Goal: Task Accomplishment & Management: Complete application form

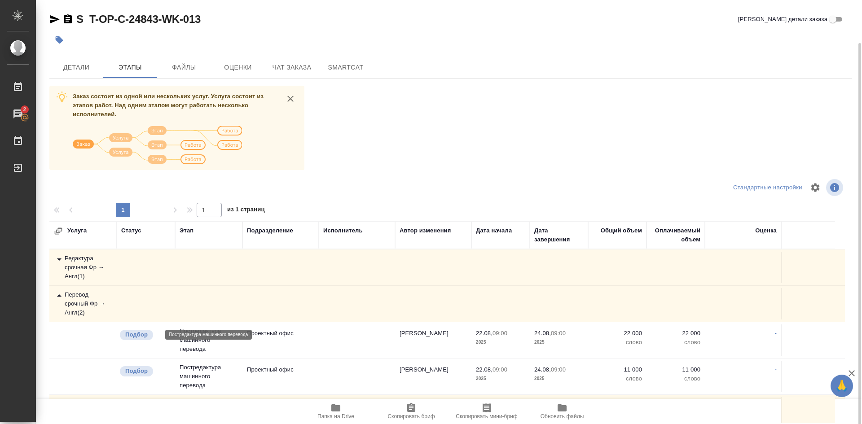
scroll to position [8, 0]
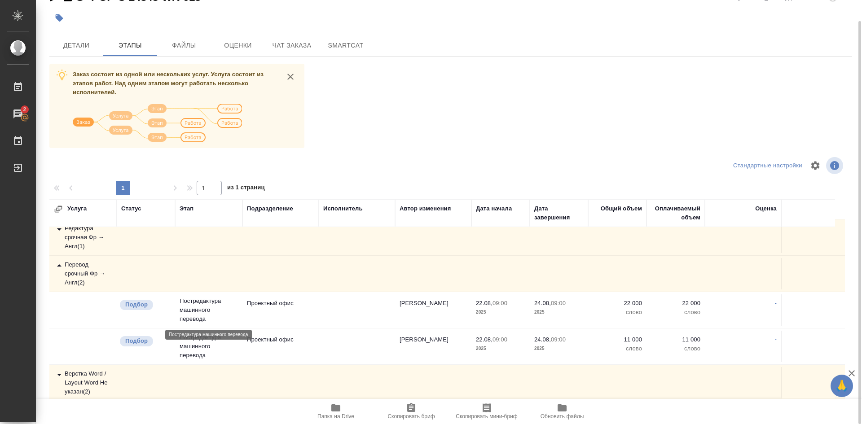
click at [203, 306] on p "Постредактура машинного перевода" at bounding box center [209, 310] width 58 height 27
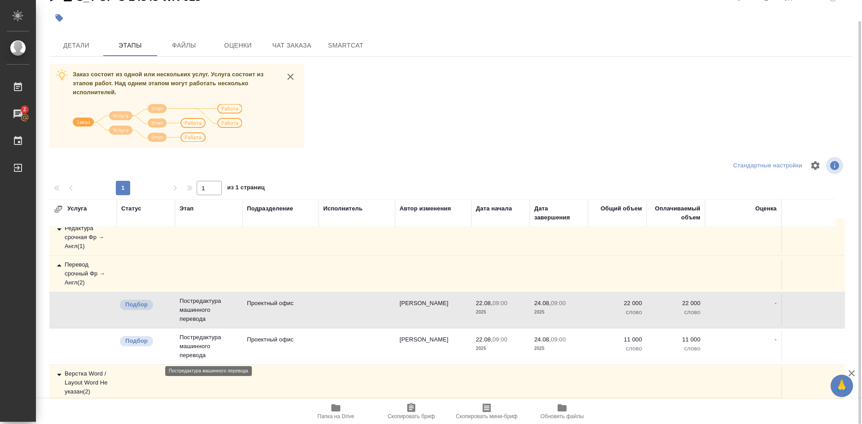
click at [209, 346] on p "Постредактура машинного перевода" at bounding box center [209, 346] width 58 height 27
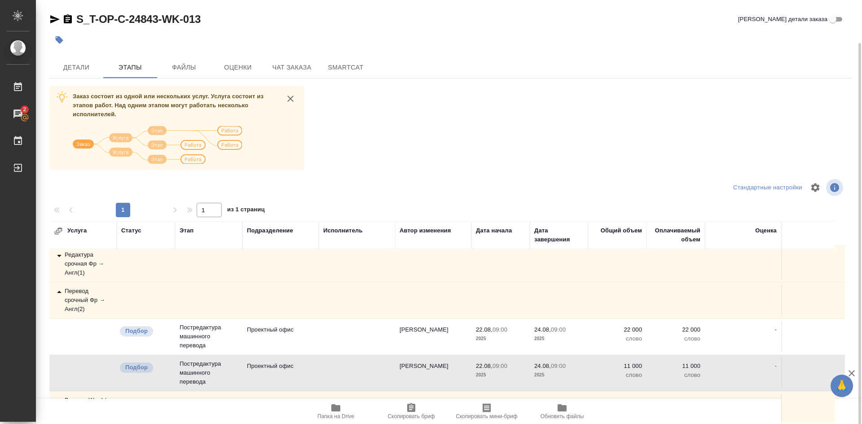
scroll to position [0, 0]
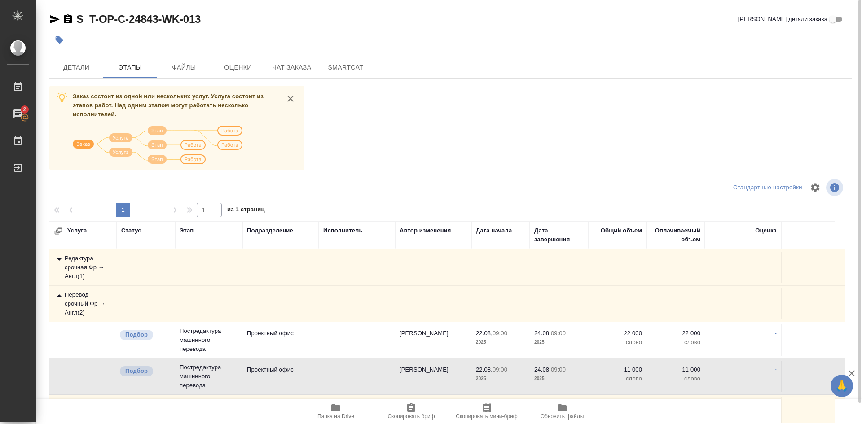
click at [85, 299] on div "Перевод срочный Фр → Англ ( 2 )" at bounding box center [83, 303] width 58 height 27
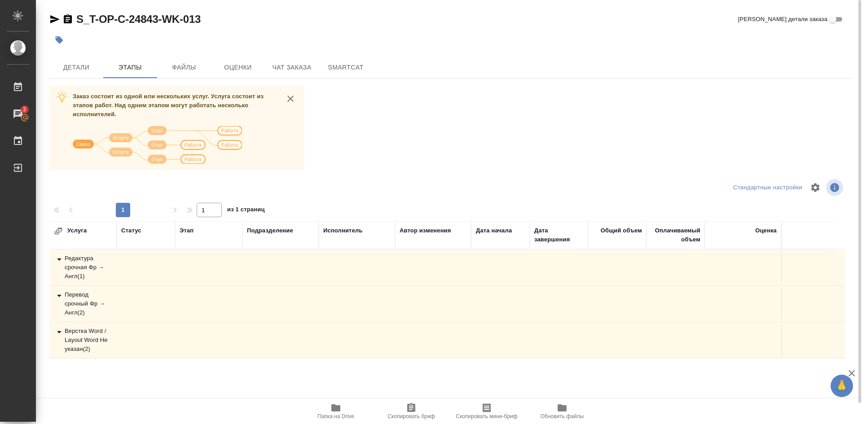
click at [81, 296] on div "Перевод срочный Фр → Англ ( 2 )" at bounding box center [83, 303] width 58 height 27
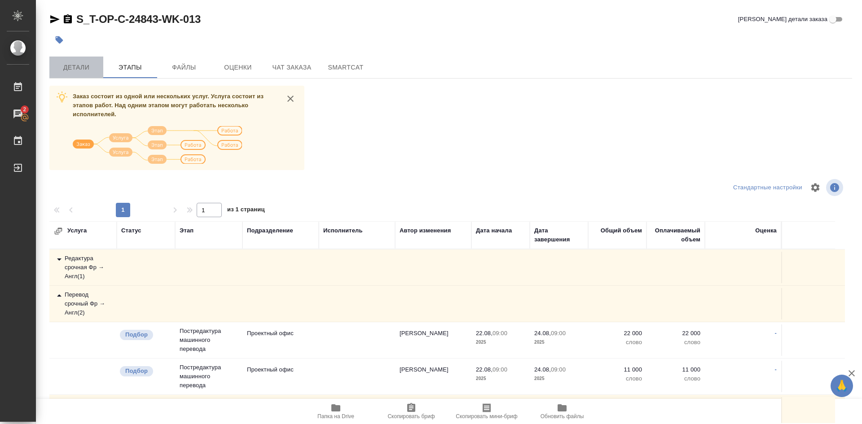
click at [76, 65] on span "Детали" at bounding box center [76, 67] width 43 height 11
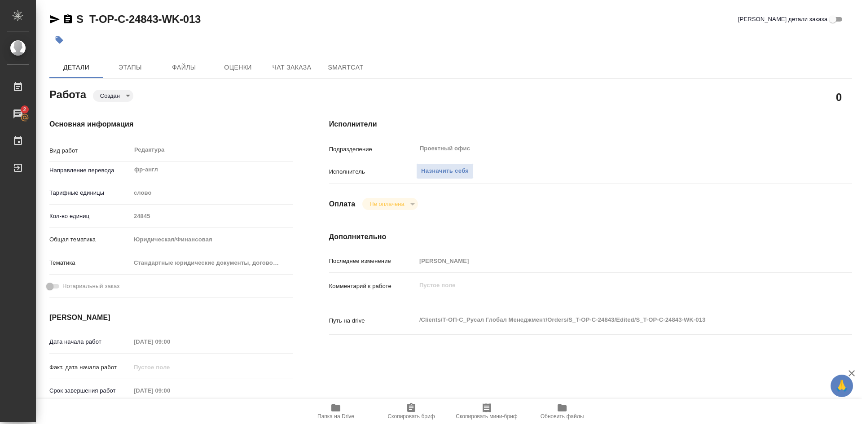
type textarea "x"
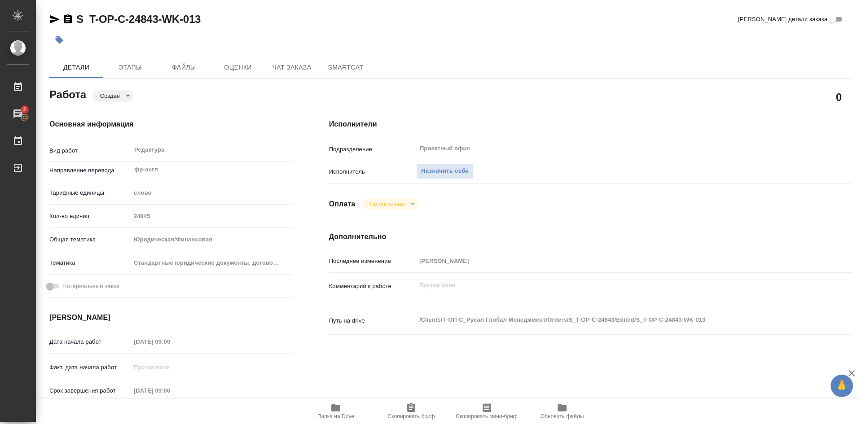
type textarea "x"
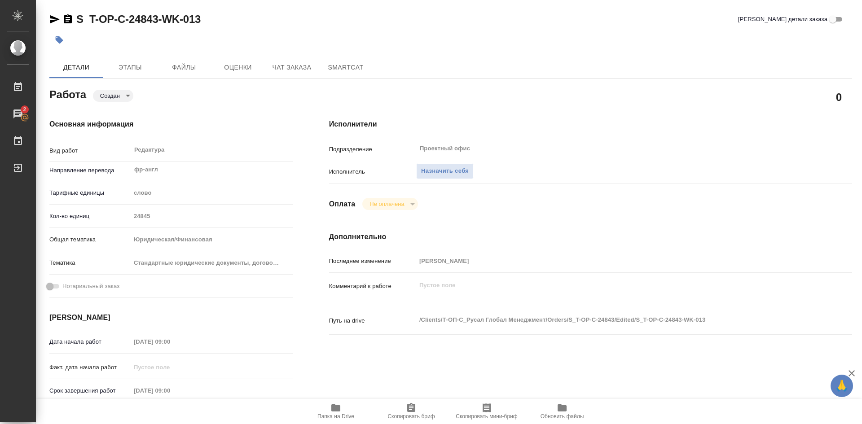
type textarea "x"
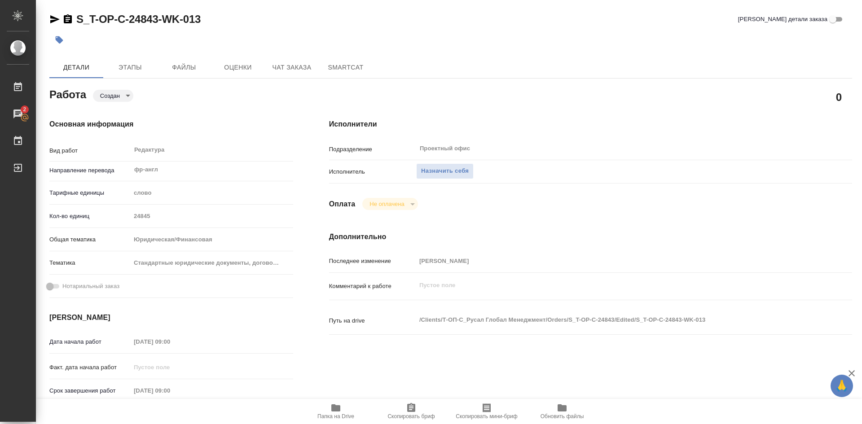
type textarea "x"
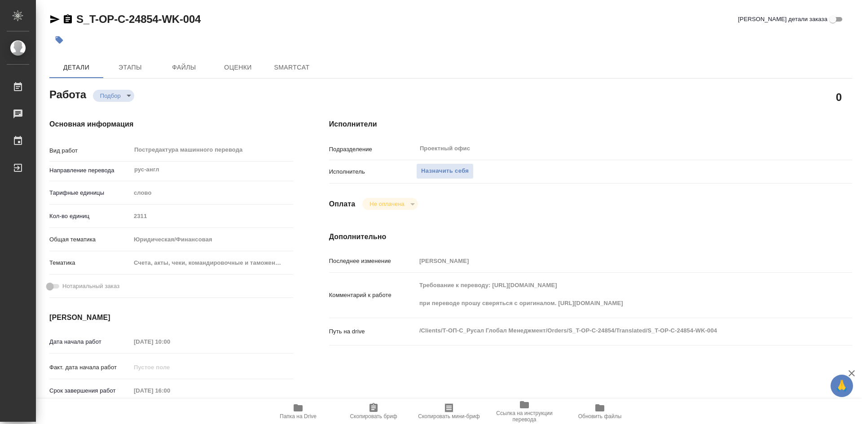
type textarea "x"
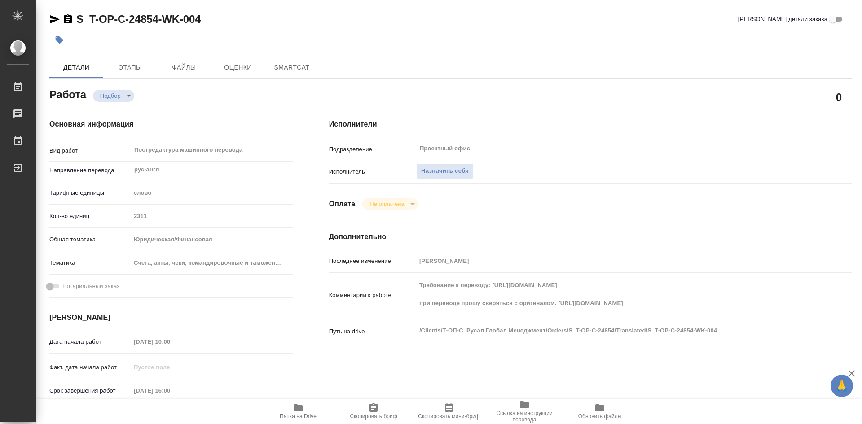
type textarea "x"
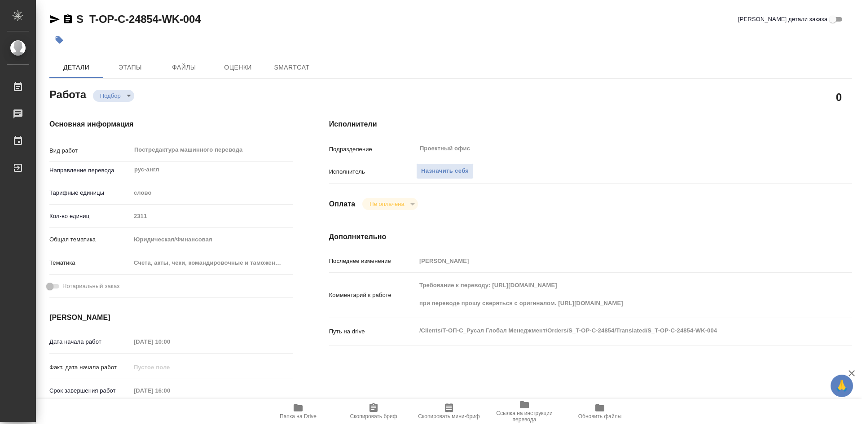
type textarea "x"
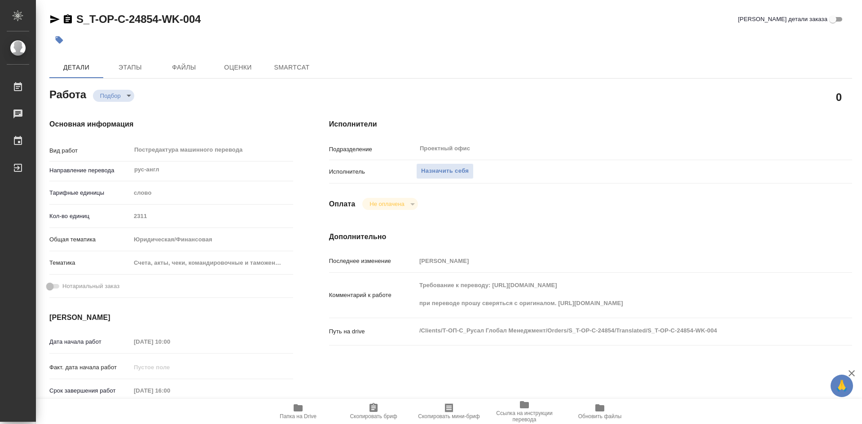
type textarea "x"
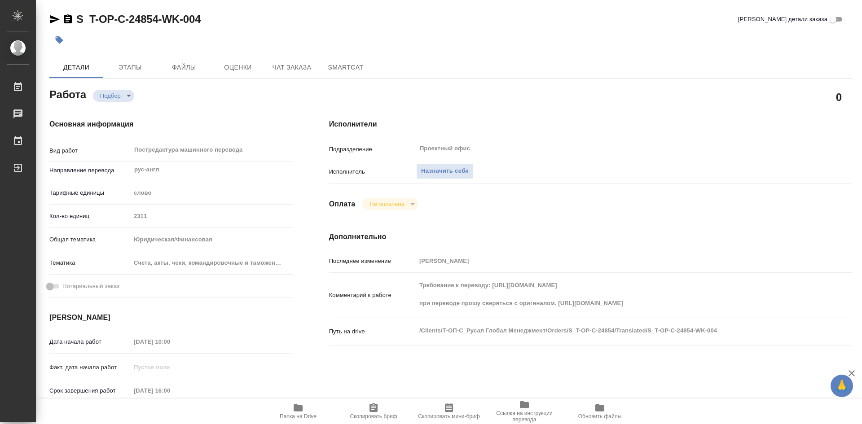
type textarea "x"
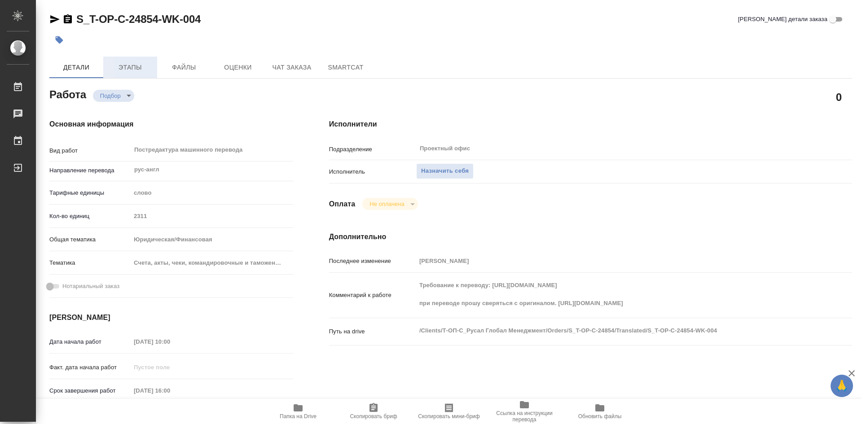
type textarea "x"
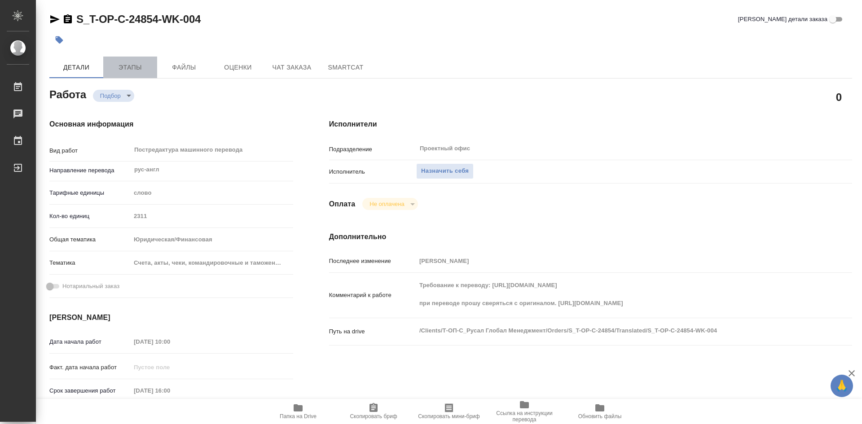
click at [141, 69] on span "Этапы" at bounding box center [130, 67] width 43 height 11
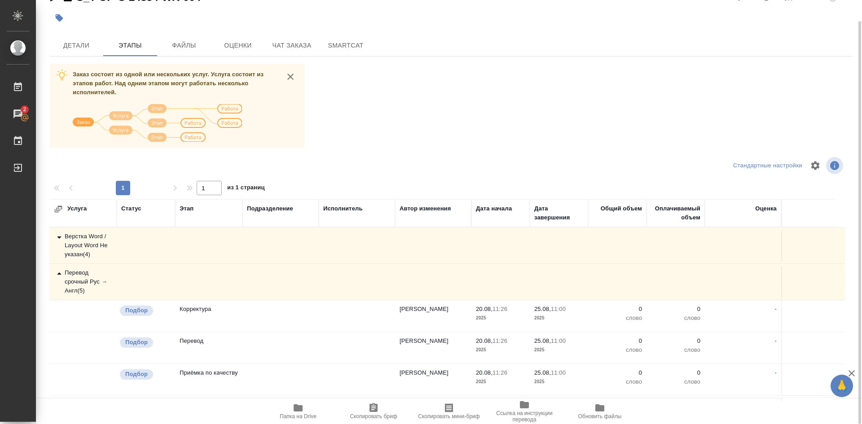
click at [81, 282] on div "Перевод срочный Рус → Англ ( 5 )" at bounding box center [83, 281] width 58 height 27
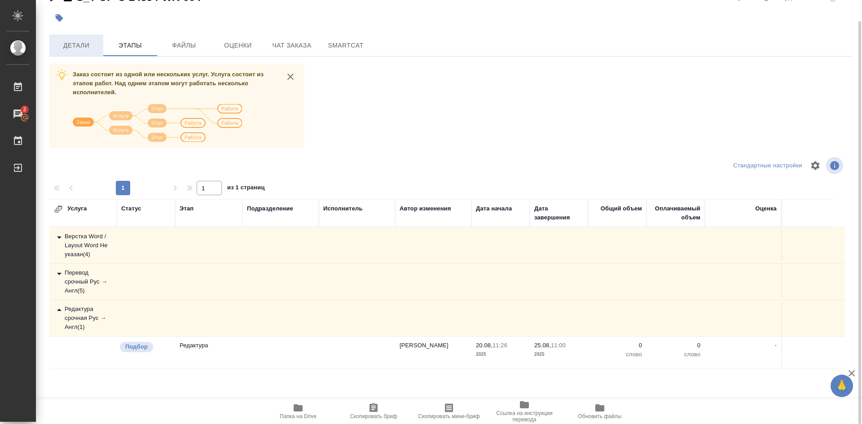
click at [71, 49] on span "Детали" at bounding box center [76, 45] width 43 height 11
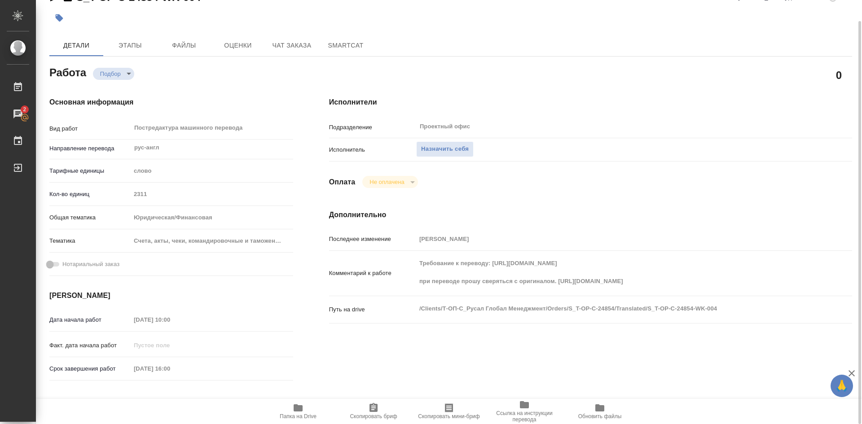
type textarea "x"
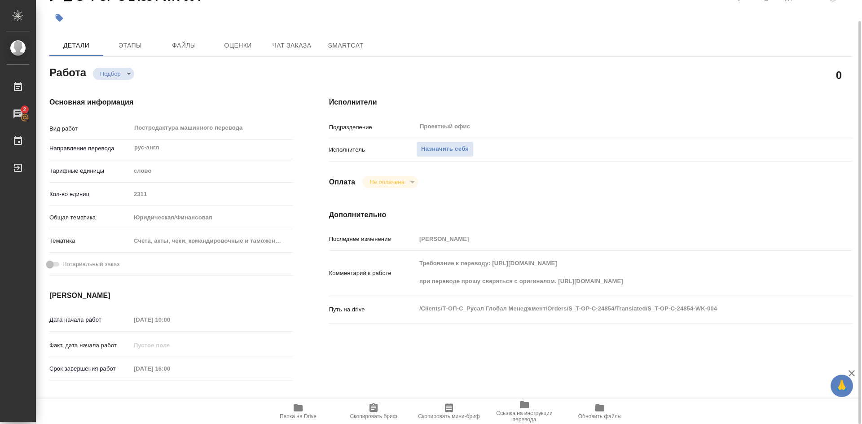
type textarea "x"
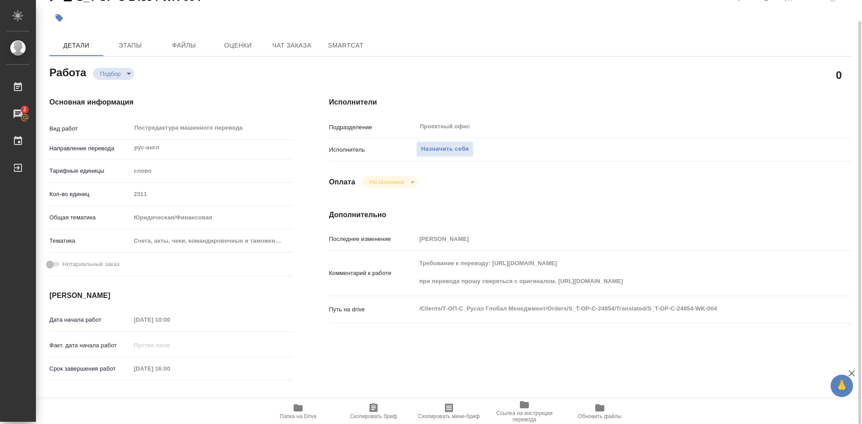
type textarea "x"
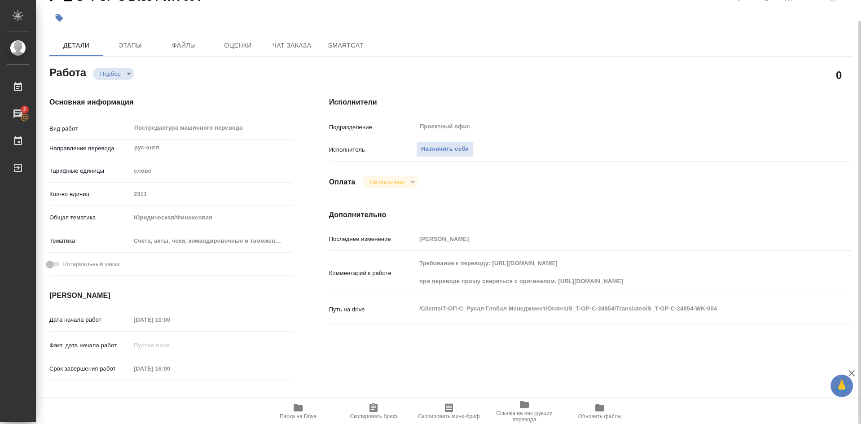
type textarea "x"
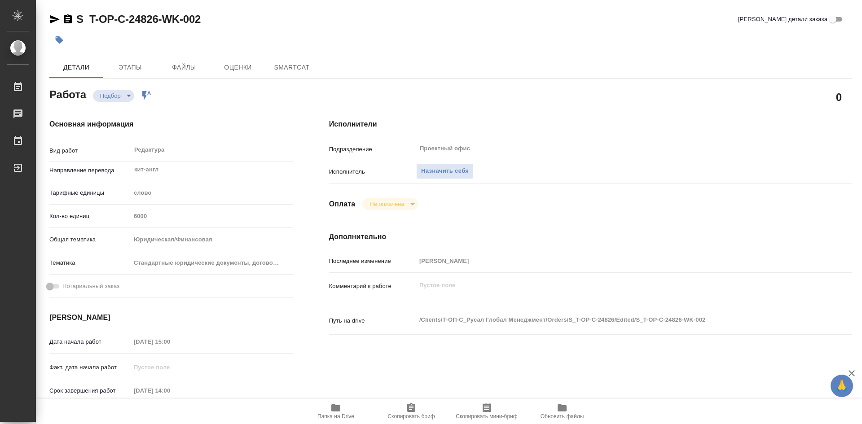
type textarea "x"
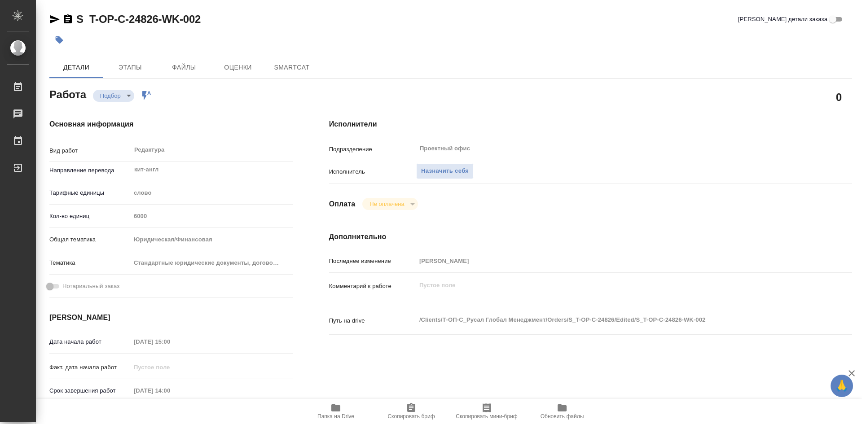
type textarea "x"
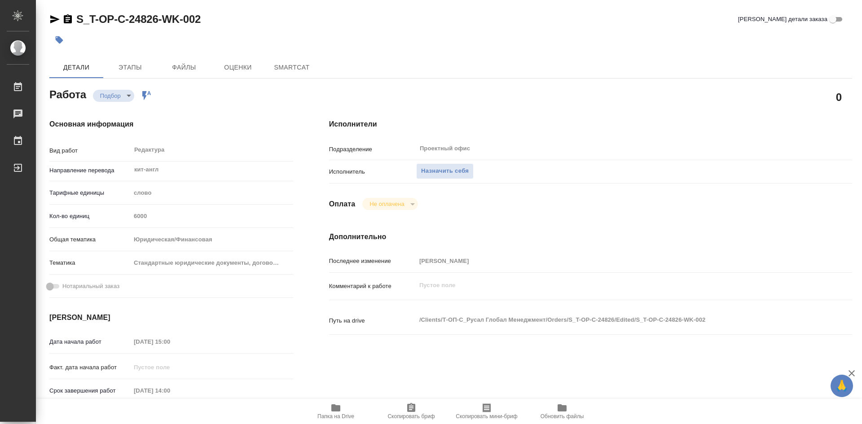
type textarea "x"
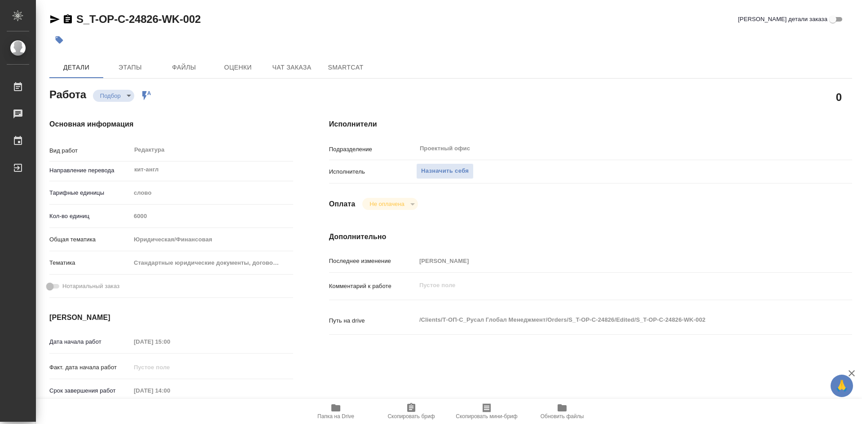
type textarea "x"
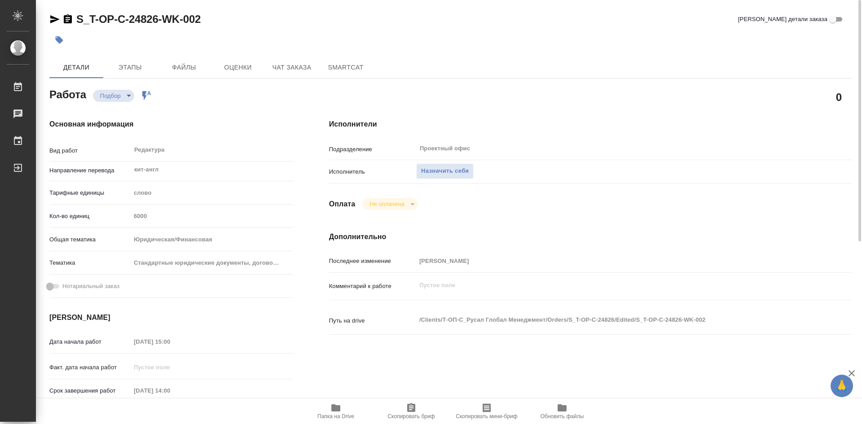
type textarea "x"
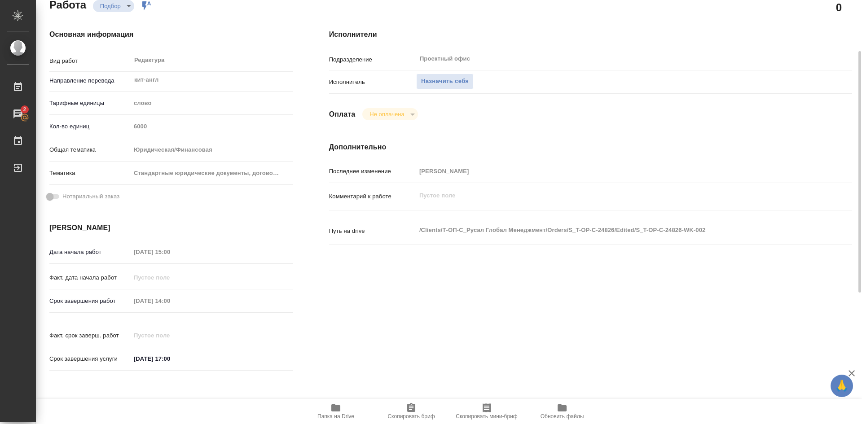
scroll to position [45, 0]
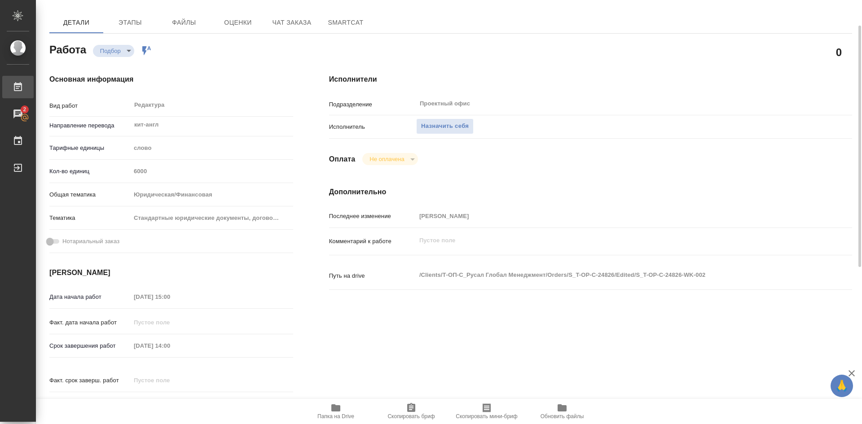
type textarea "x"
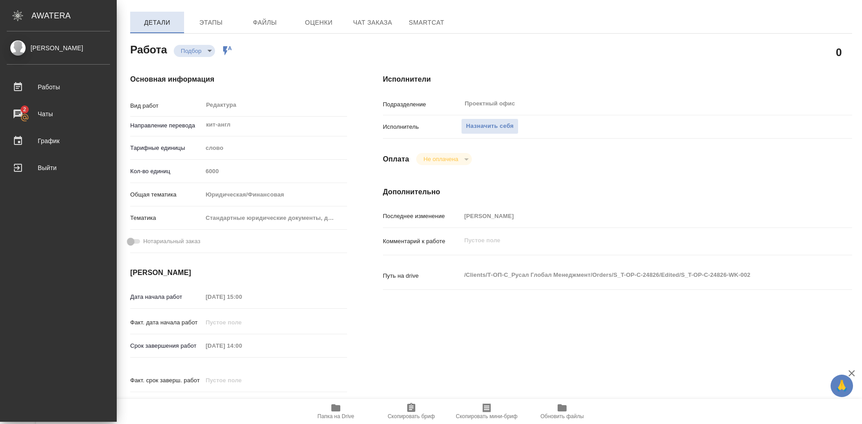
type textarea "x"
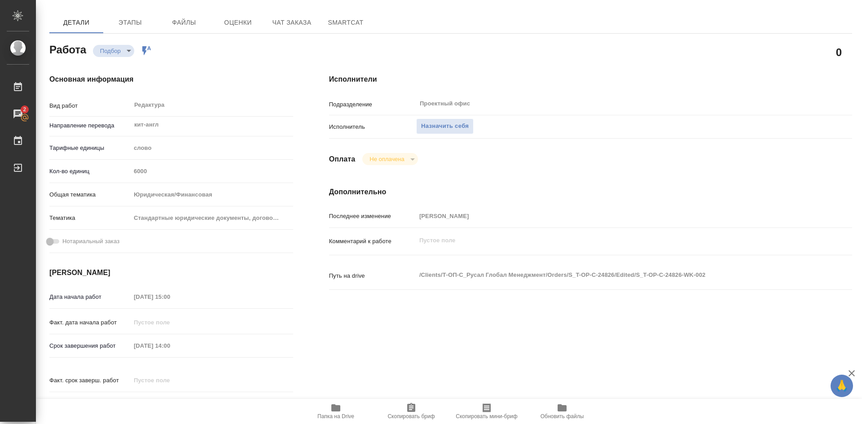
type textarea "x"
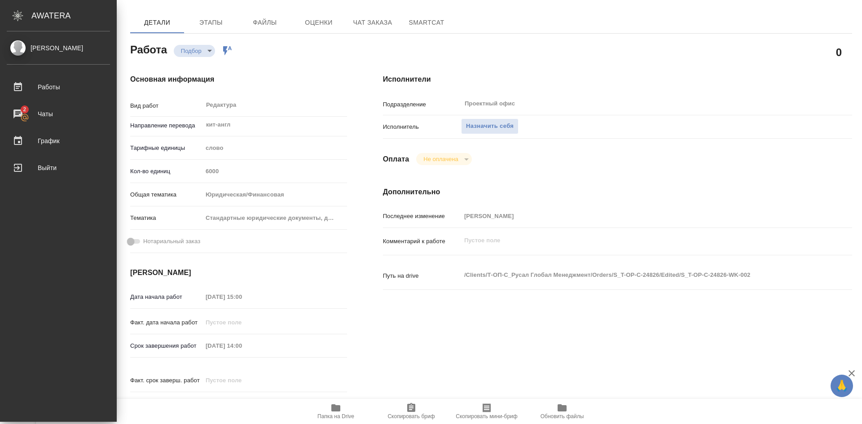
type textarea "x"
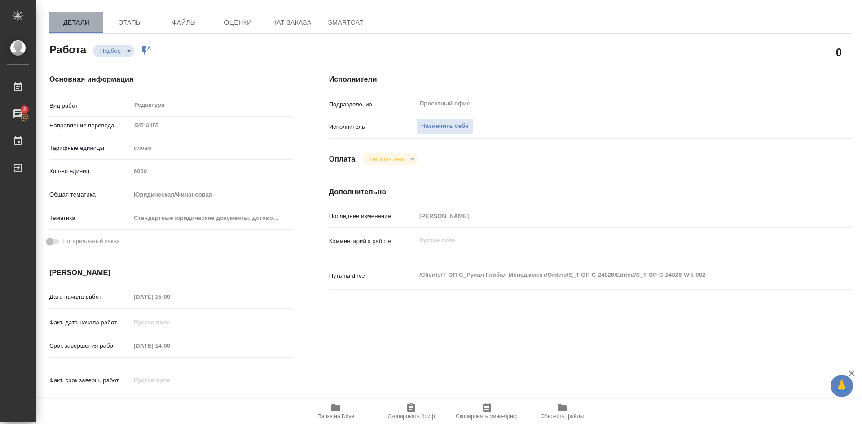
click at [89, 21] on span "Детали" at bounding box center [76, 22] width 43 height 11
type textarea "x"
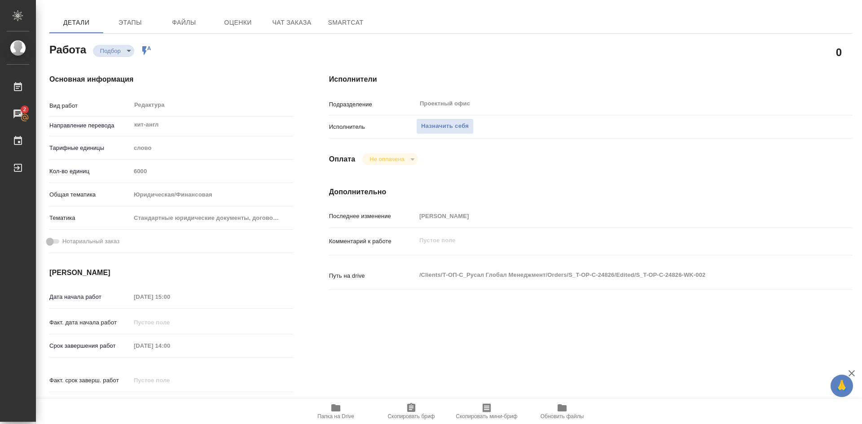
type textarea "x"
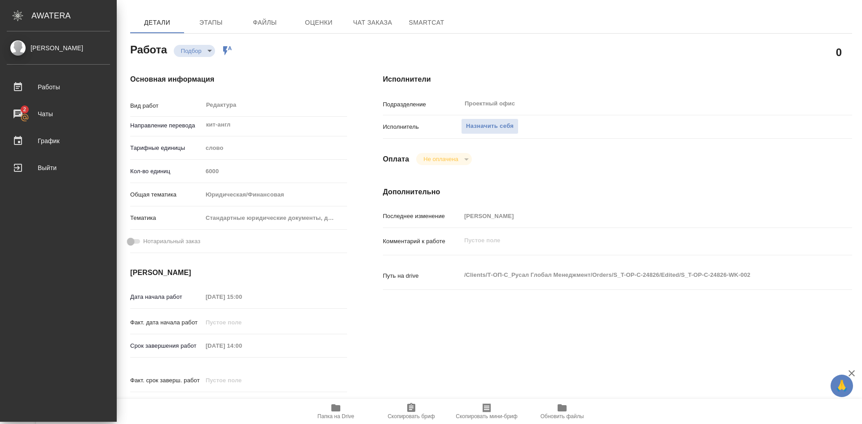
type textarea "x"
